Goal: Task Accomplishment & Management: Complete application form

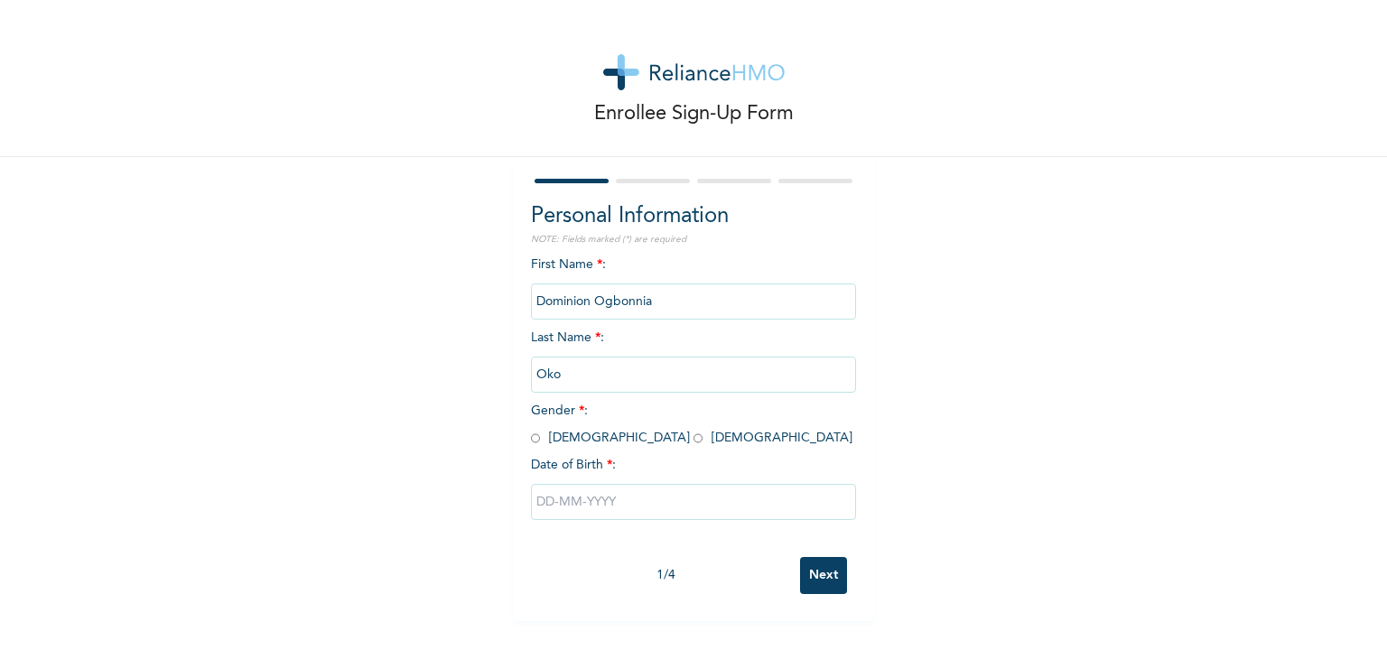
click at [531, 436] on input "radio" at bounding box center [535, 438] width 9 height 17
radio input "true"
click at [589, 497] on input "text" at bounding box center [693, 502] width 325 height 36
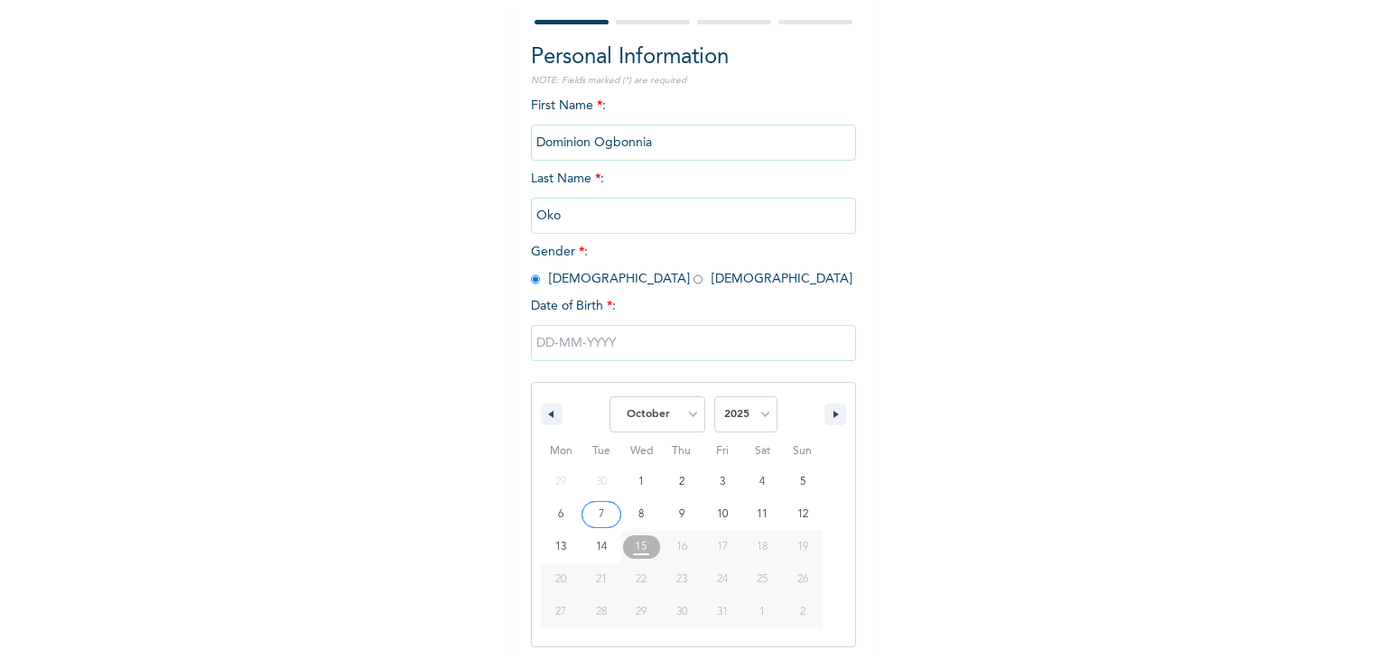
scroll to position [162, 0]
click at [685, 409] on select "January February March April May June July August September October November De…" at bounding box center [657, 412] width 96 height 36
select select "2"
click at [609, 394] on select "January February March April May June July August September October November De…" at bounding box center [657, 412] width 96 height 36
click at [758, 419] on select "2025 2024 2023 2022 2021 2020 2019 2018 2017 2016 2015 2014 2013 2012 2011 2010…" at bounding box center [745, 412] width 63 height 36
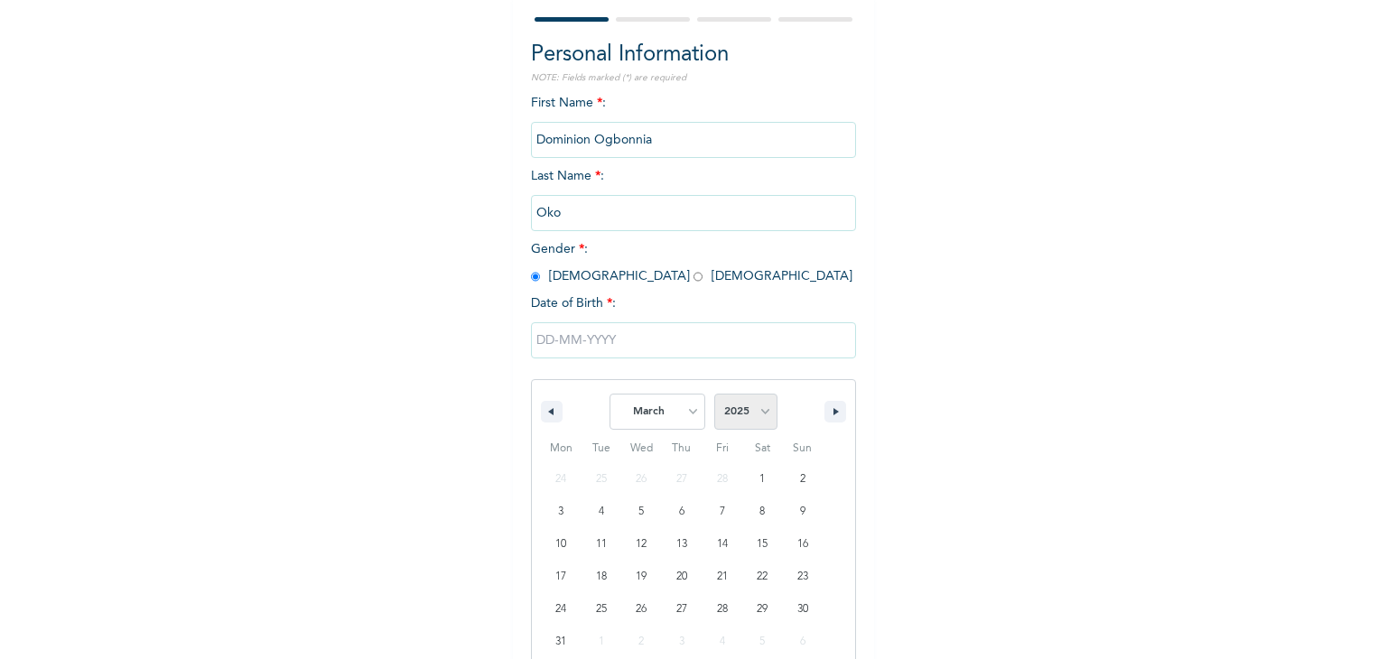
select select "1995"
click at [714, 394] on select "2025 2024 2023 2022 2021 2020 2019 2018 2017 2016 2015 2014 2013 2012 2011 2010…" at bounding box center [745, 412] width 63 height 36
type input "[DATE]"
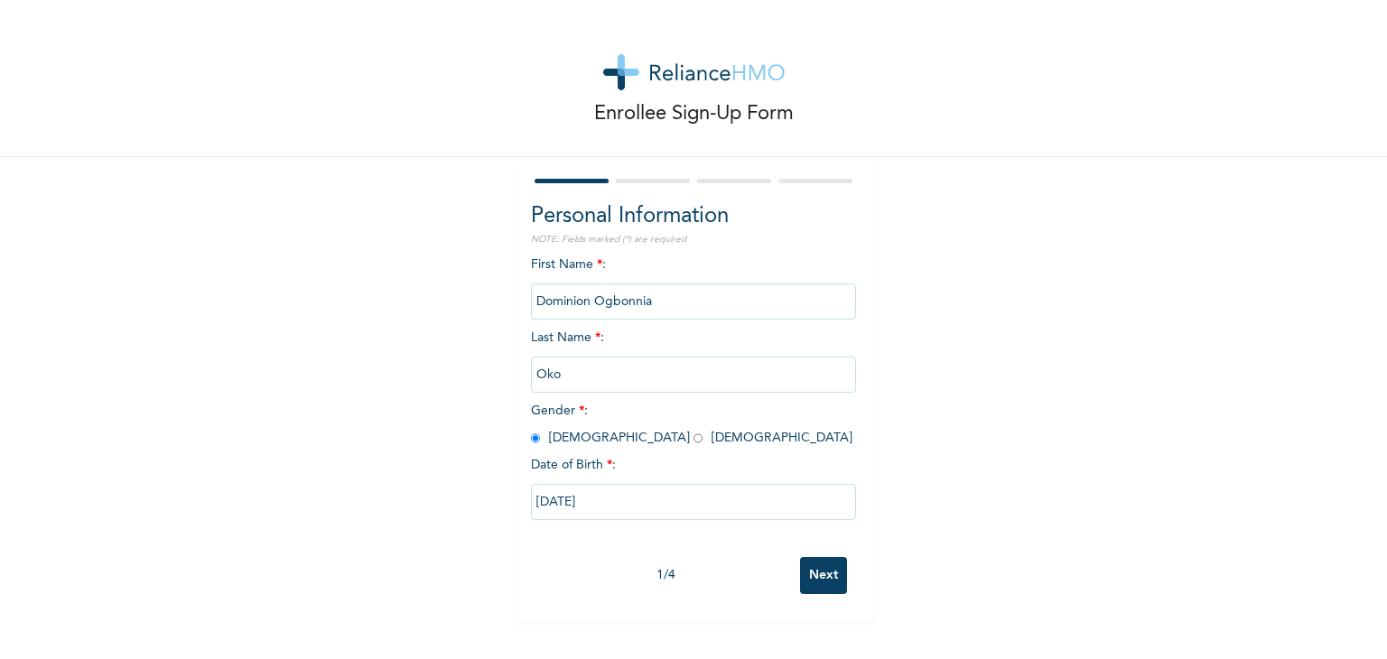
click at [820, 575] on input "Next" at bounding box center [823, 575] width 47 height 37
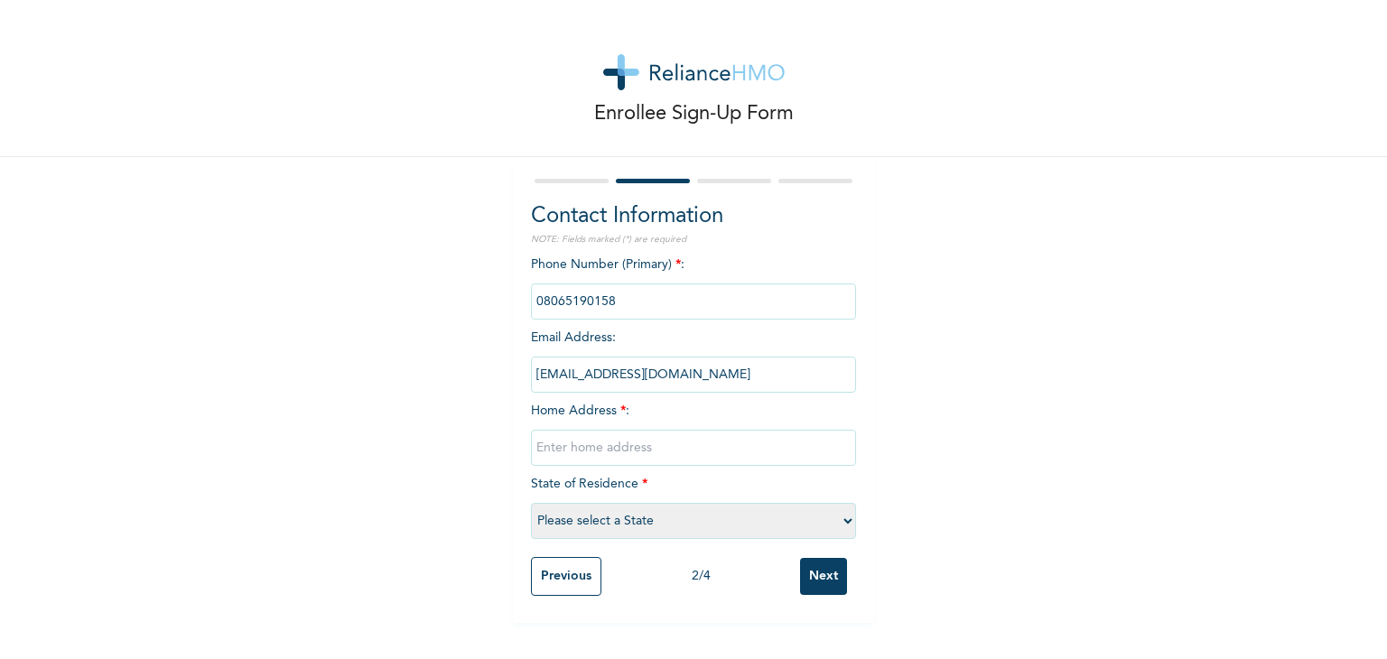
click at [842, 522] on select "Please select a State [PERSON_NAME] (FCT) [PERSON_NAME] Ibom [GEOGRAPHIC_DATA] …" at bounding box center [693, 521] width 325 height 36
select select "33"
click at [531, 503] on select "Please select a State [PERSON_NAME] (FCT) [PERSON_NAME] Ibom [GEOGRAPHIC_DATA] …" at bounding box center [693, 521] width 325 height 36
click at [827, 582] on input "Next" at bounding box center [823, 576] width 47 height 37
click at [779, 451] on input "text" at bounding box center [693, 448] width 325 height 36
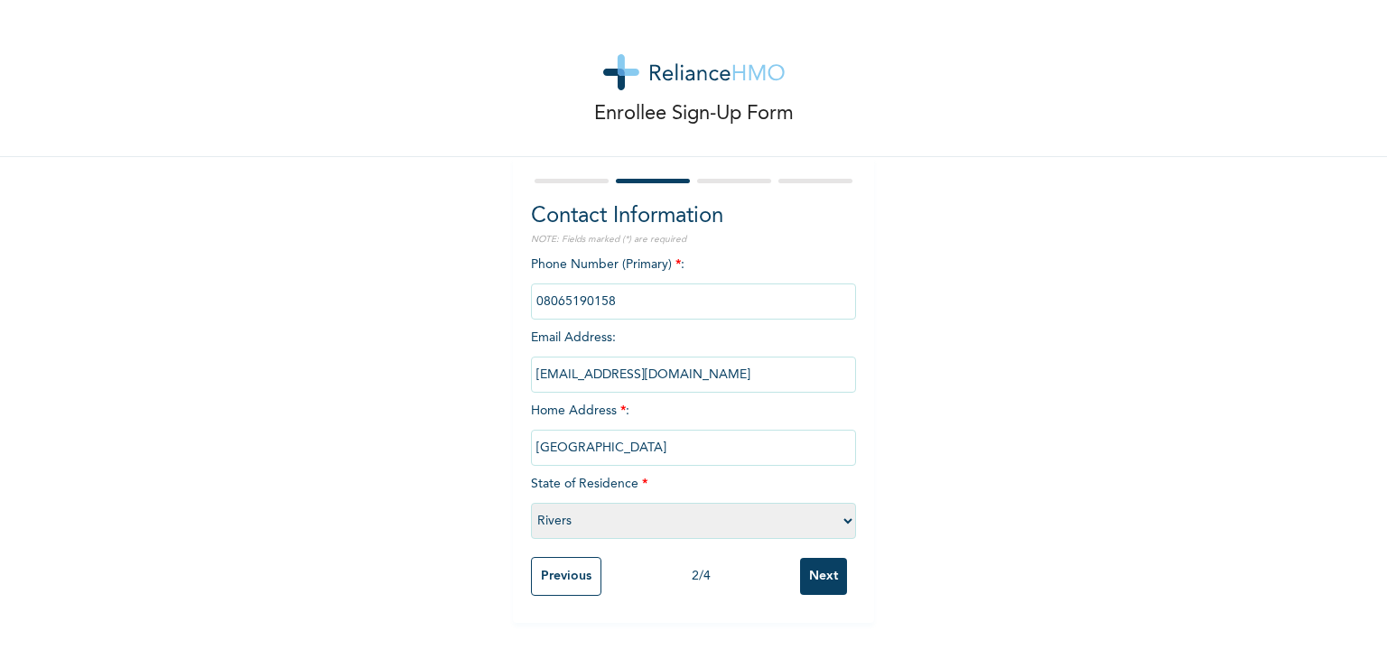
type input "[GEOGRAPHIC_DATA]"
click at [805, 571] on input "Next" at bounding box center [823, 576] width 47 height 37
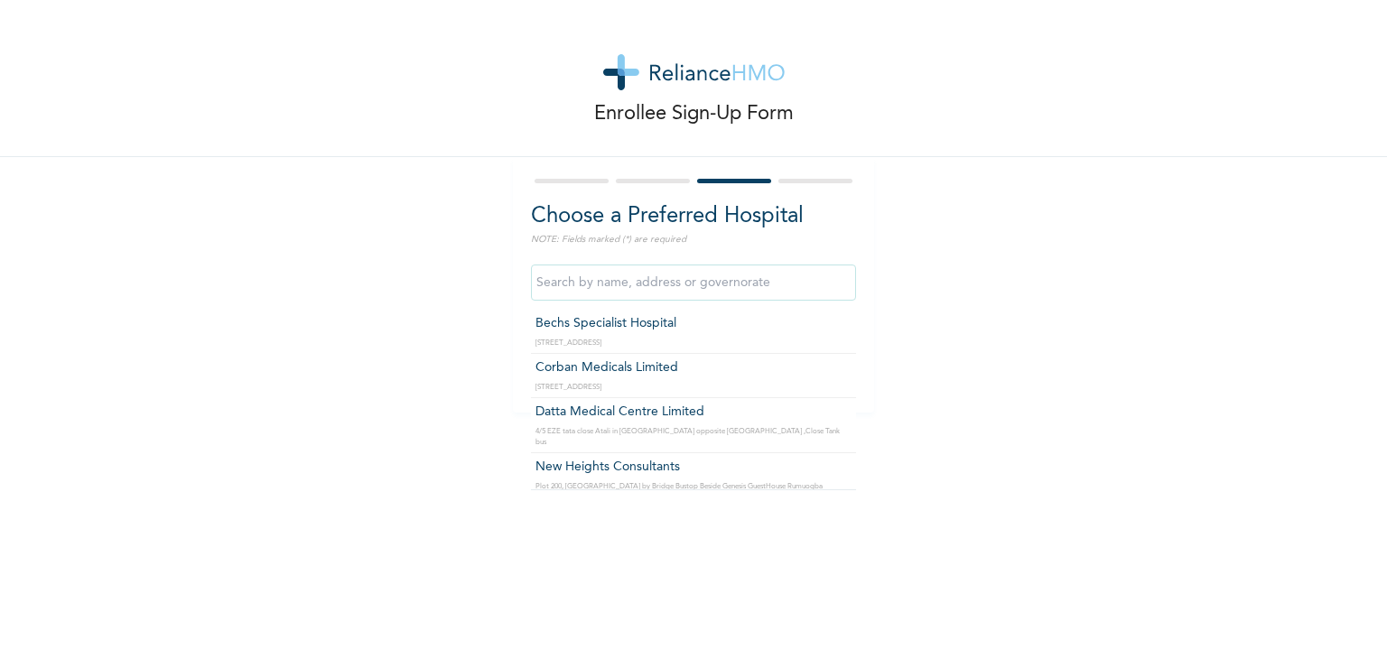
click at [643, 279] on input "text" at bounding box center [693, 282] width 325 height 36
type input "Bechs Specialist Hospital"
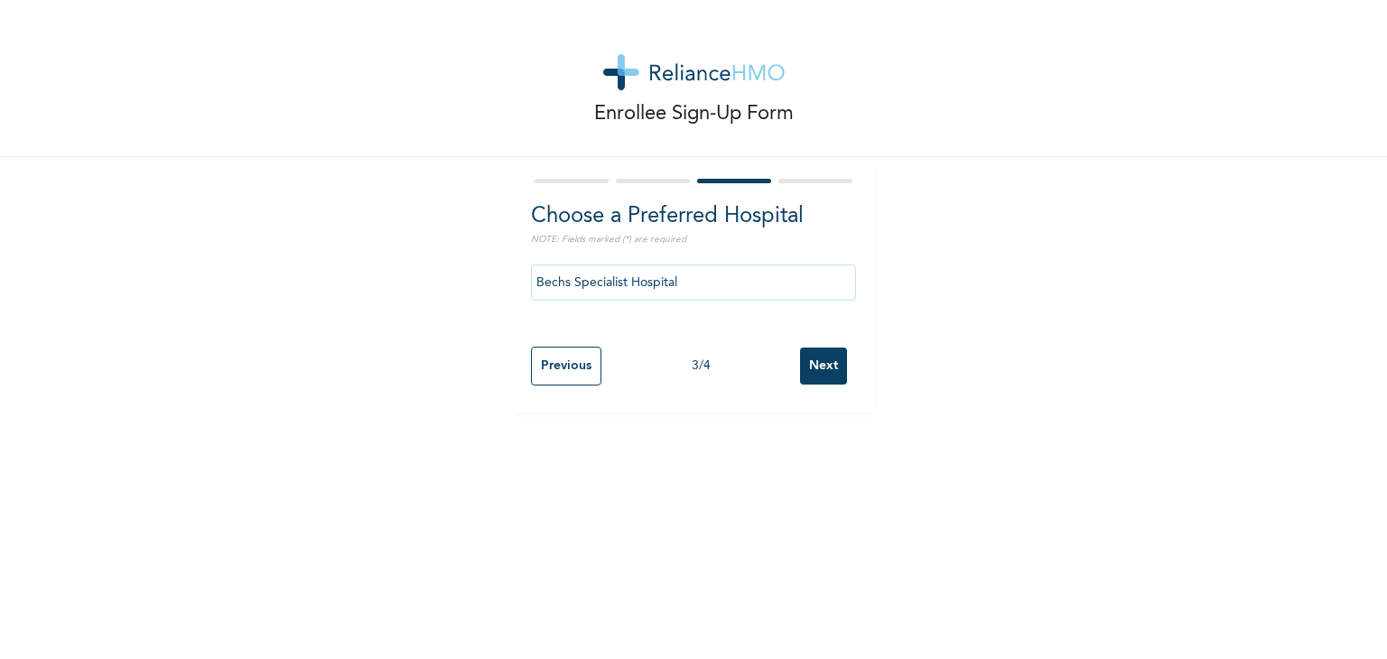
click at [830, 362] on input "Next" at bounding box center [823, 366] width 47 height 37
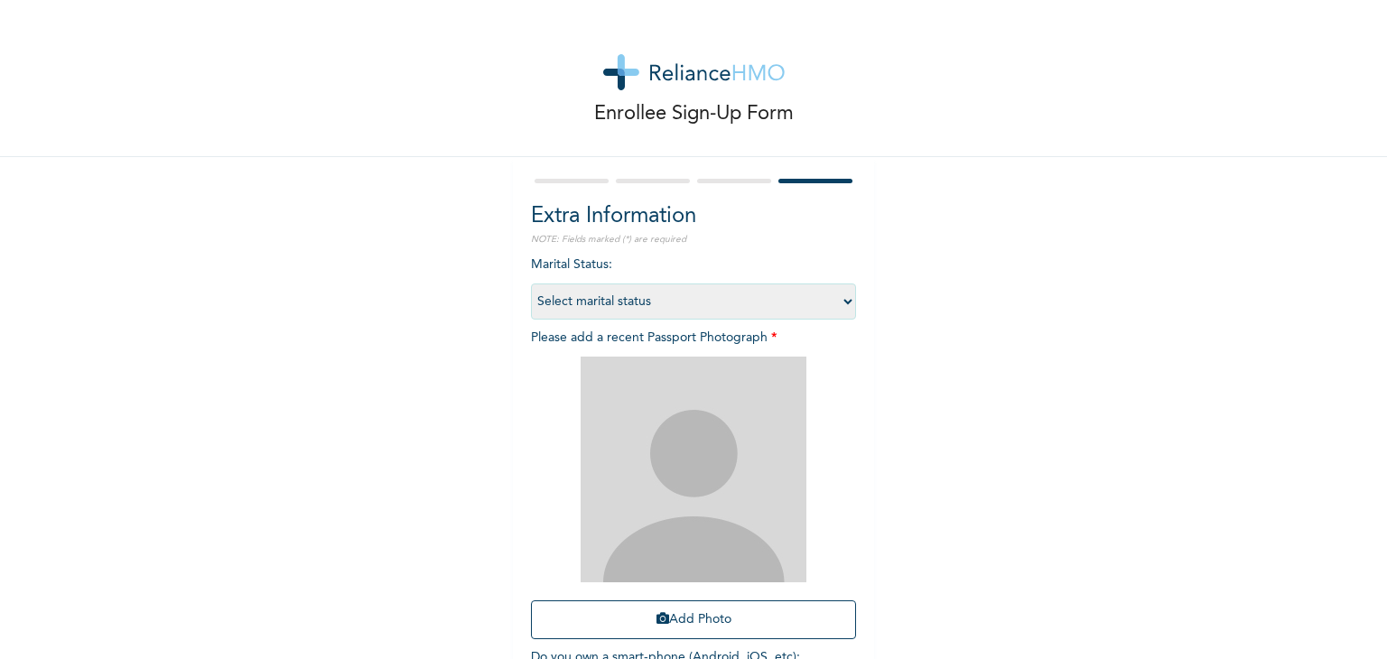
click at [835, 306] on select "Select marital status [DEMOGRAPHIC_DATA] Married [DEMOGRAPHIC_DATA] Widow/[DEMO…" at bounding box center [693, 301] width 325 height 36
select select "1"
click at [531, 283] on select "Select marital status [DEMOGRAPHIC_DATA] Married [DEMOGRAPHIC_DATA] Widow/[DEMO…" at bounding box center [693, 301] width 325 height 36
click at [688, 621] on button "Add Photo" at bounding box center [693, 619] width 325 height 39
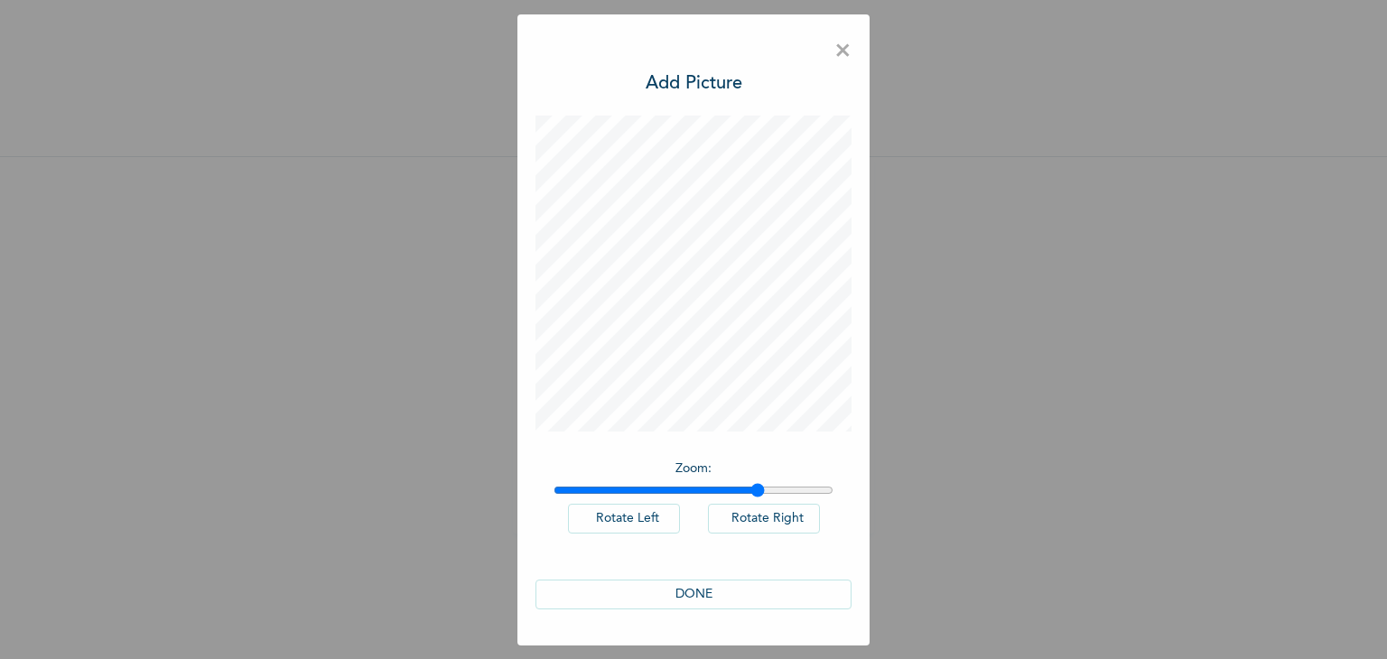
click at [758, 493] on input "range" at bounding box center [693, 490] width 280 height 14
click at [806, 492] on input "range" at bounding box center [693, 490] width 280 height 14
type input "2"
click at [828, 492] on input "range" at bounding box center [693, 490] width 280 height 14
click at [721, 590] on button "DONE" at bounding box center [693, 595] width 316 height 30
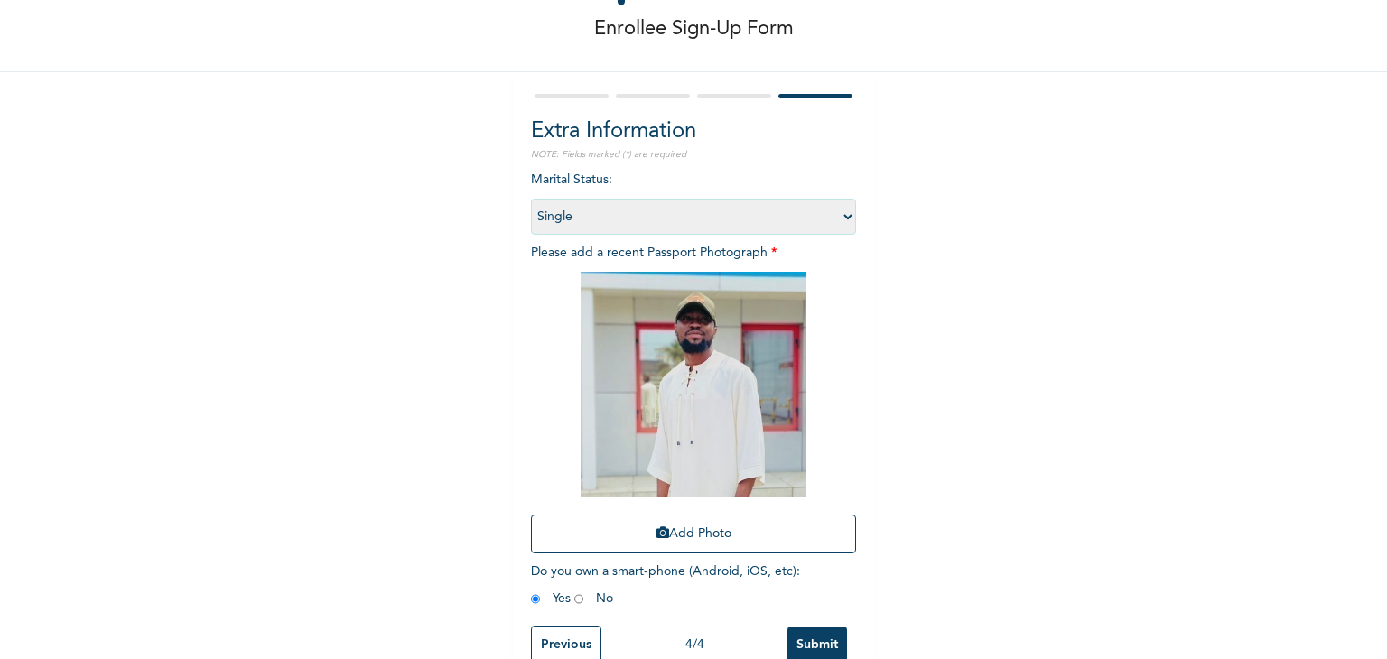
scroll to position [130, 0]
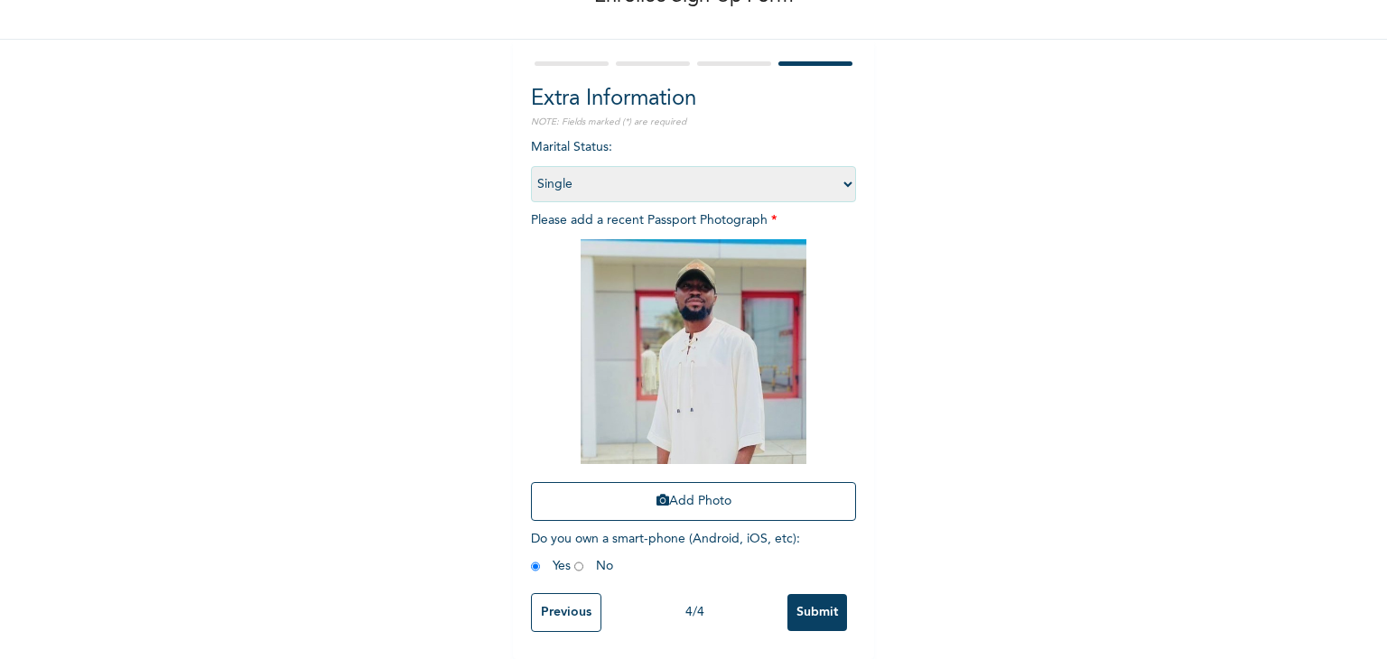
click at [807, 598] on input "Submit" at bounding box center [817, 612] width 60 height 37
